Goal: Information Seeking & Learning: Find specific fact

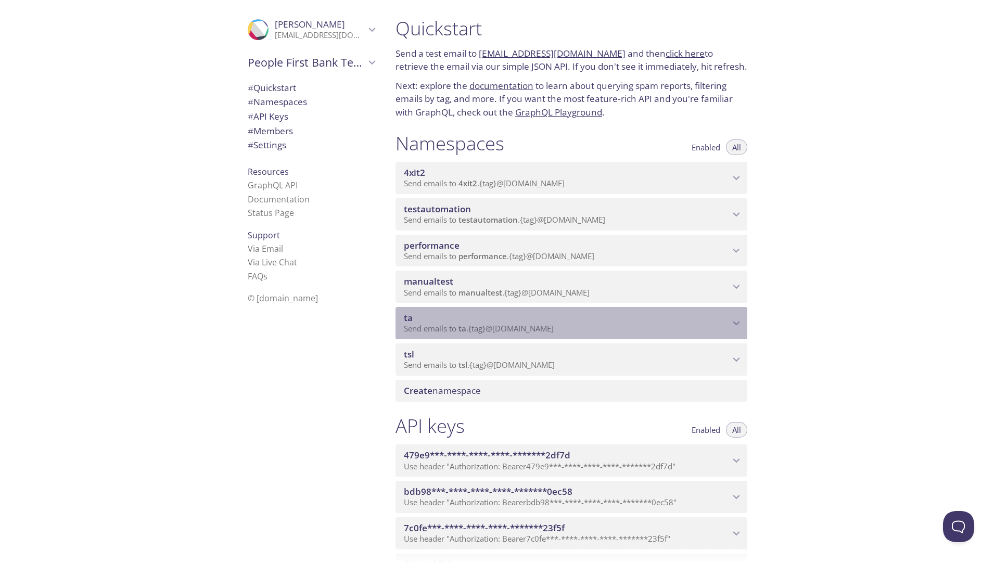
click at [736, 323] on icon "ta namespace" at bounding box center [737, 323] width 14 height 14
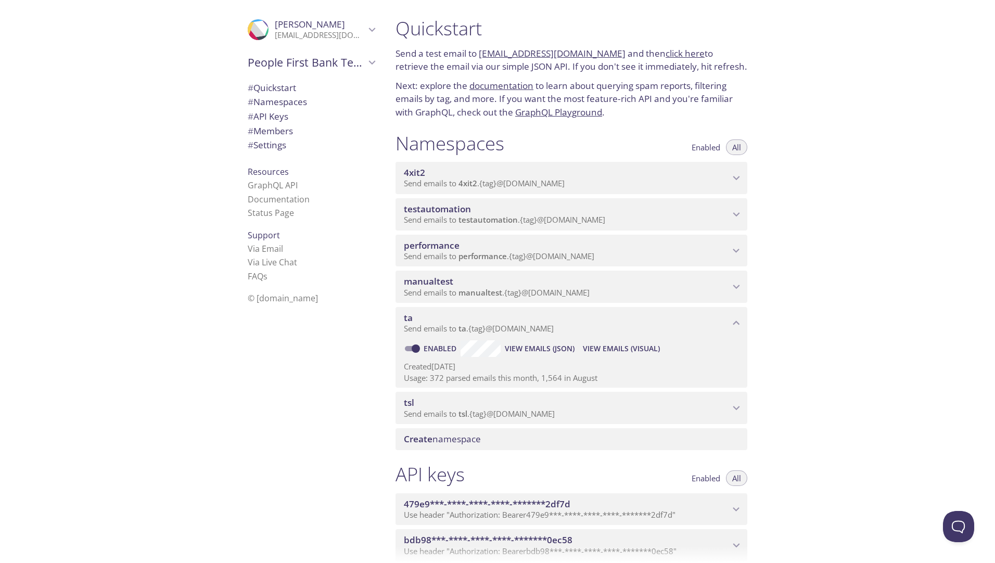
click at [625, 352] on span "View Emails (Visual)" at bounding box center [621, 348] width 77 height 12
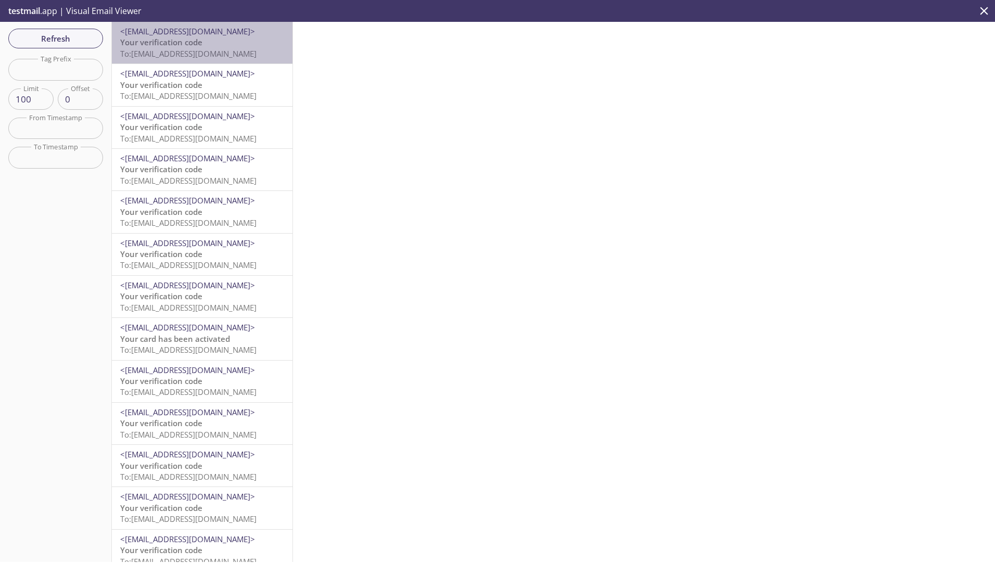
click at [202, 60] on div "<noreply@digital.peoplefirstbank.com.au> Your verification code To: ta.80062560…" at bounding box center [202, 43] width 181 height 42
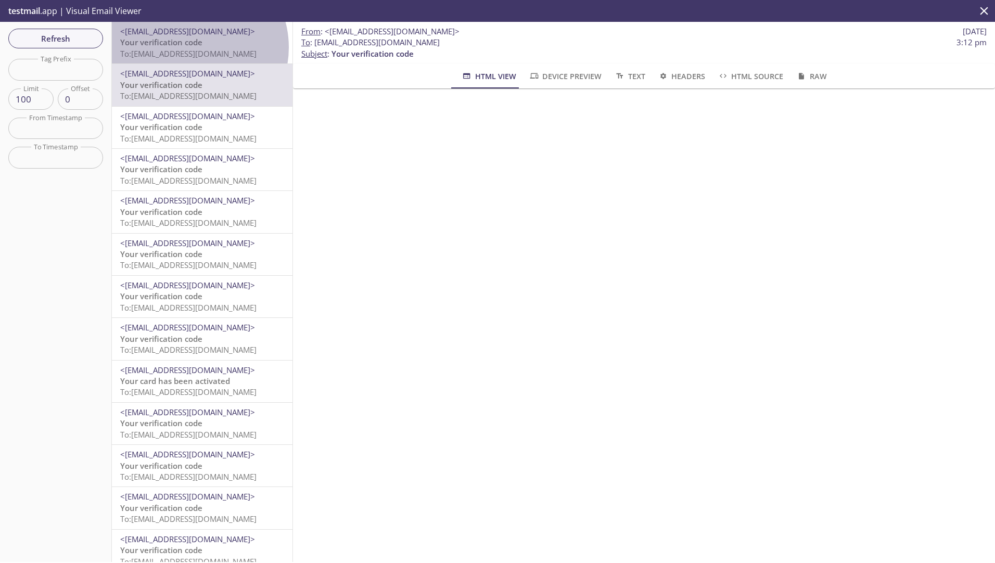
click at [190, 47] on span "Your verification code" at bounding box center [161, 42] width 82 height 10
click at [192, 59] on p "Your one-time password (OTP) To: ta.800621935@inbox.testmail.app" at bounding box center [202, 48] width 164 height 22
click at [206, 45] on span "Your one-time password (OTP)" at bounding box center [177, 42] width 114 height 10
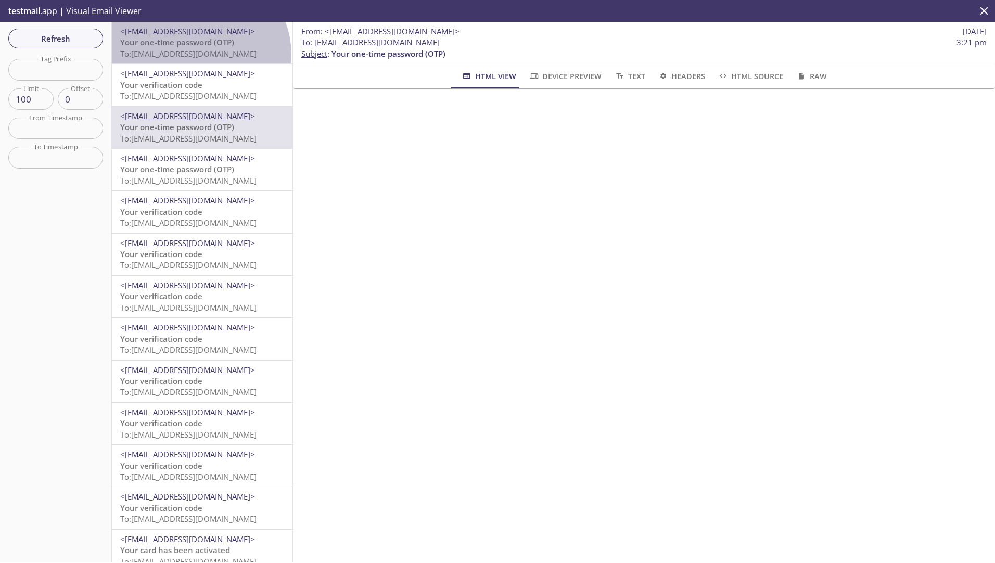
click at [198, 55] on span "To: [EMAIL_ADDRESS][DOMAIN_NAME]" at bounding box center [188, 53] width 136 height 10
